Goal: Task Accomplishment & Management: Manage account settings

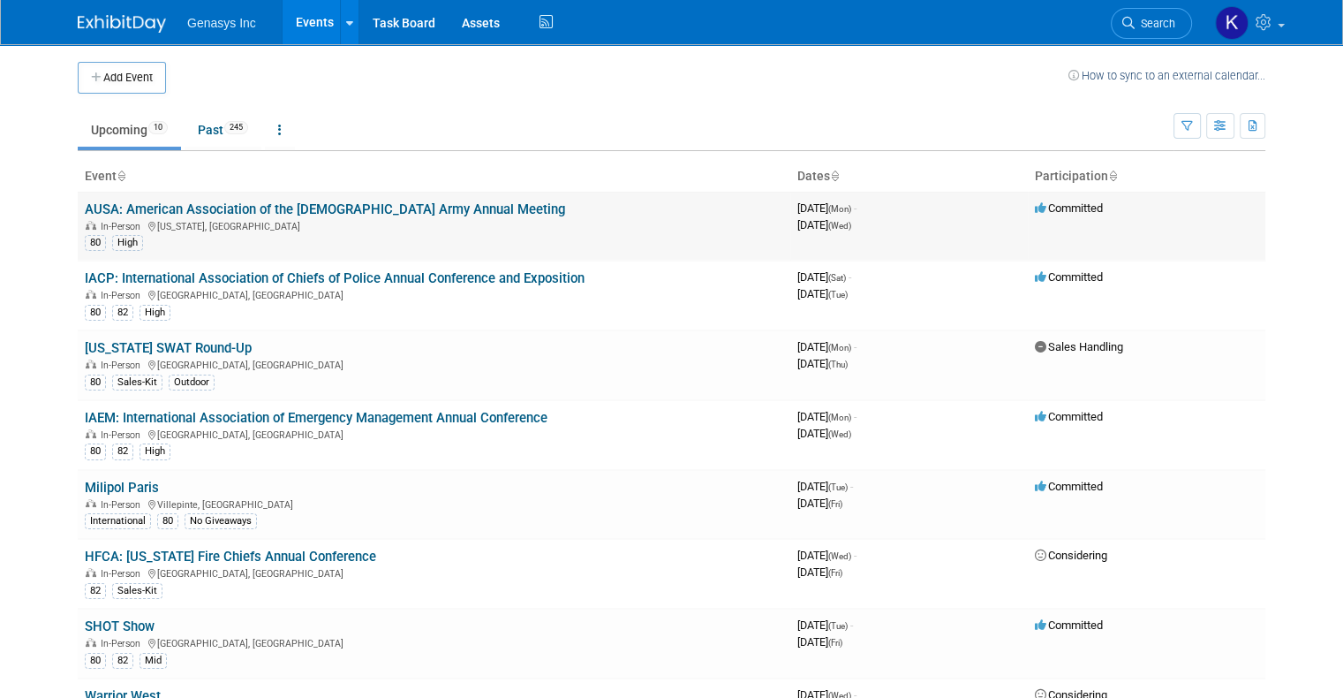
click at [212, 205] on link "AUSA: American Association of the [DEMOGRAPHIC_DATA] Army Annual Meeting" at bounding box center [325, 209] width 480 height 16
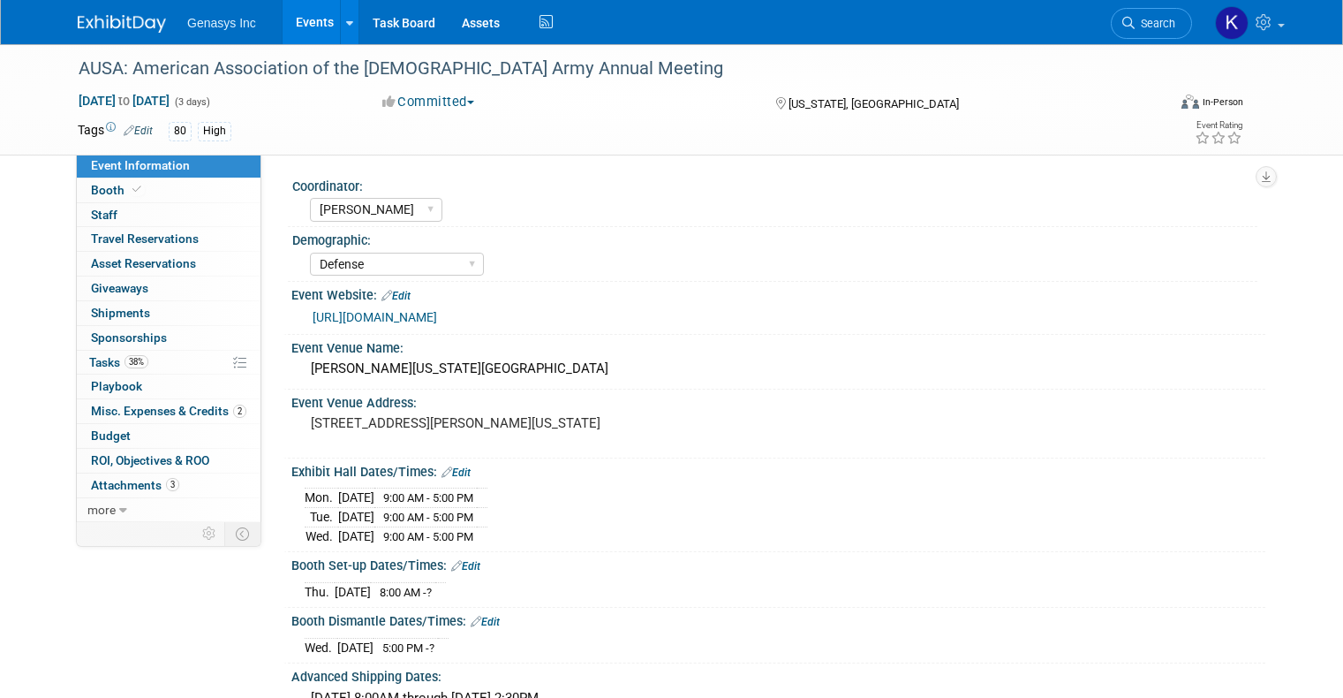
select select "[PERSON_NAME]"
select select "Defense"
select select "No"
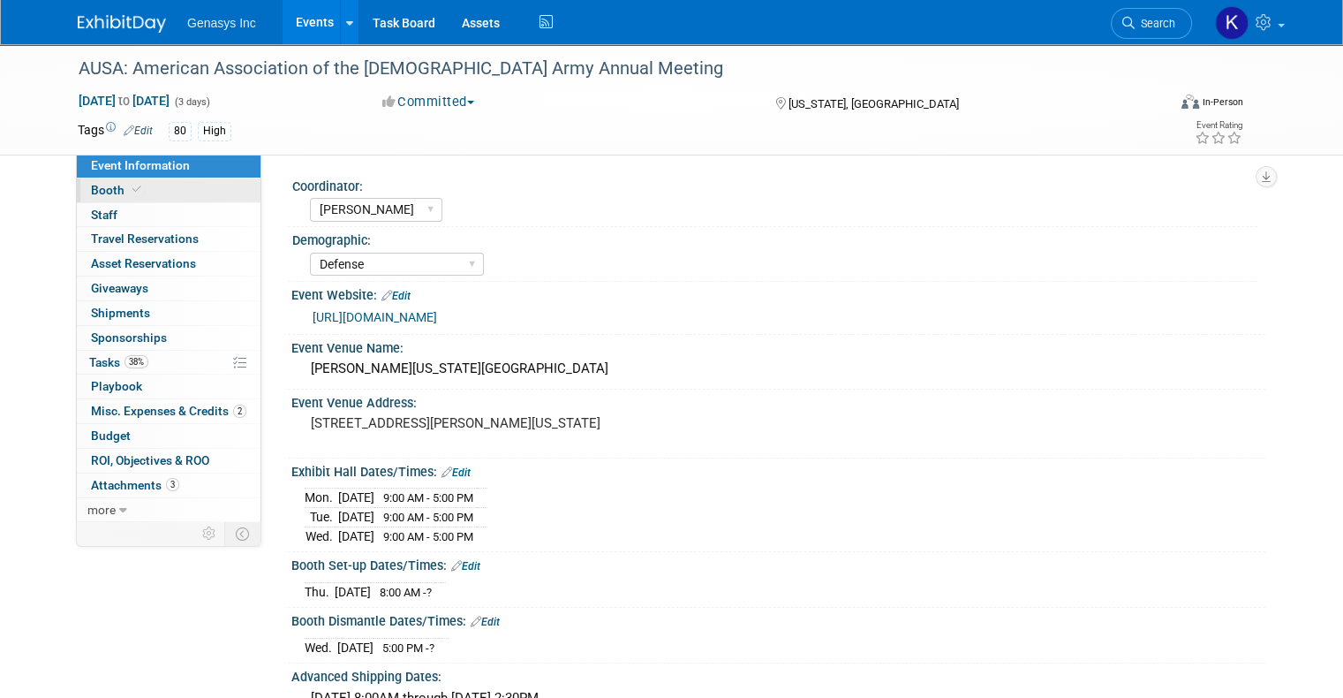
click at [109, 191] on span "Booth" at bounding box center [118, 190] width 54 height 14
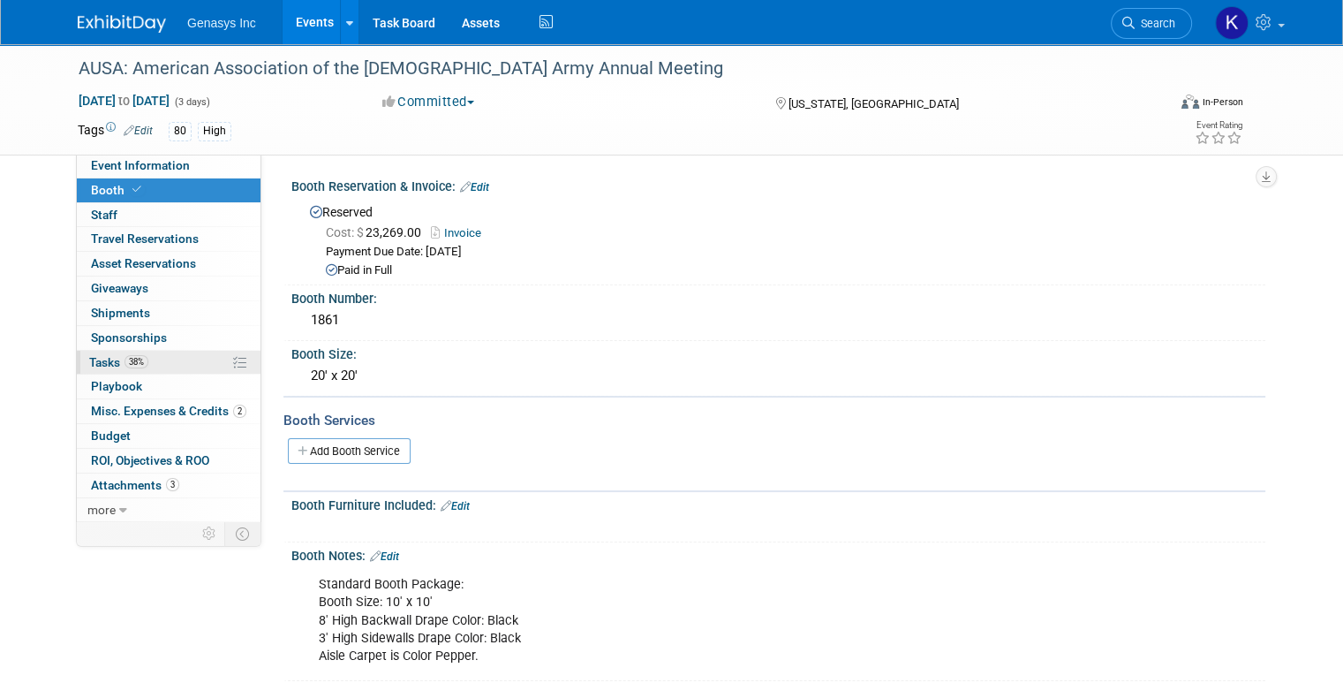
click at [125, 361] on span "38%" at bounding box center [137, 361] width 24 height 13
